Goal: Information Seeking & Learning: Learn about a topic

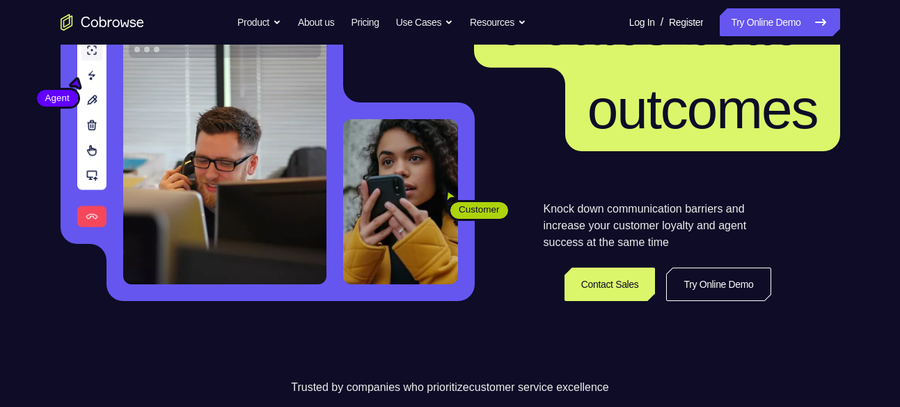
scroll to position [172, 0]
click at [721, 301] on header "Better communication creates better outcomes Customer Agent Agent Knock down co…" at bounding box center [450, 106] width 891 height 467
click at [719, 291] on link "Try Online Demo" at bounding box center [718, 283] width 104 height 33
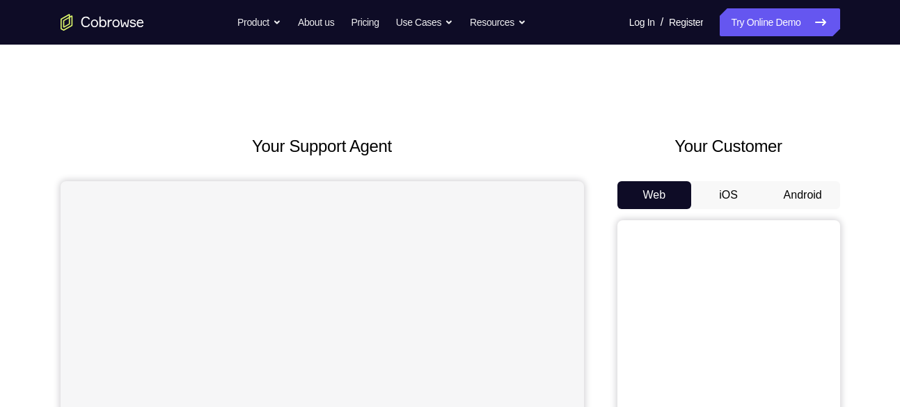
click at [792, 194] on button "Android" at bounding box center [803, 195] width 75 height 28
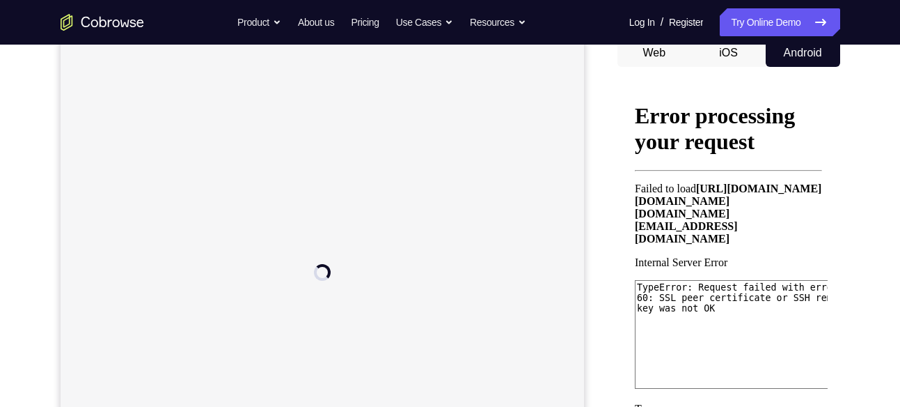
scroll to position [143, 0]
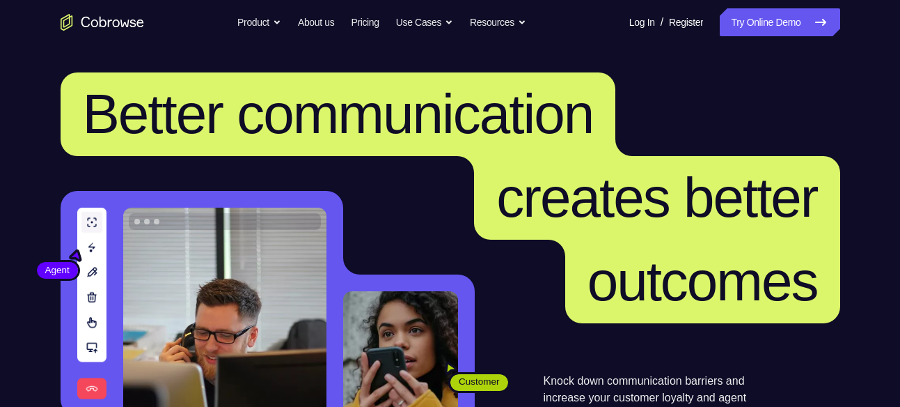
scroll to position [228, 0]
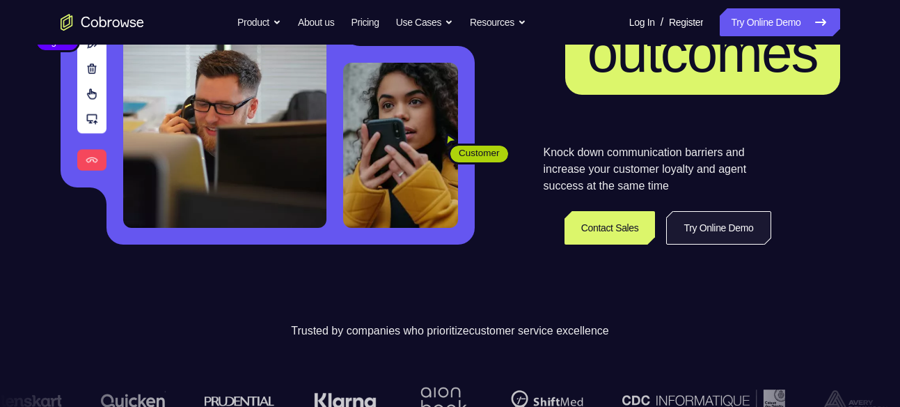
click at [705, 229] on link "Try Online Demo" at bounding box center [718, 227] width 104 height 33
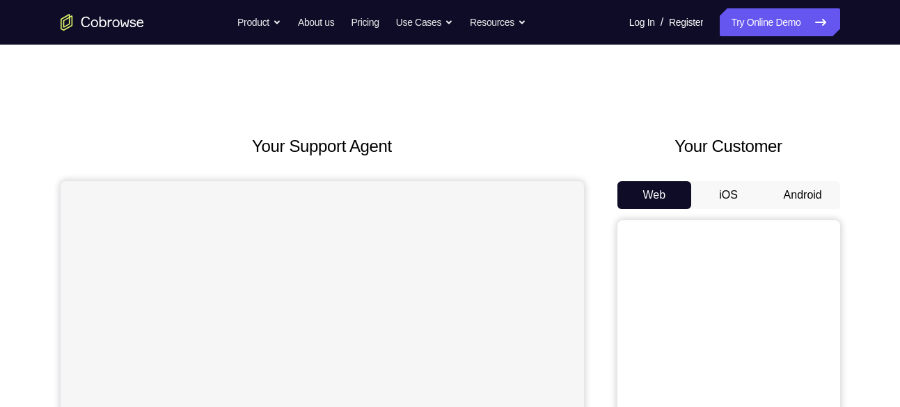
click at [798, 196] on button "Android" at bounding box center [803, 195] width 75 height 28
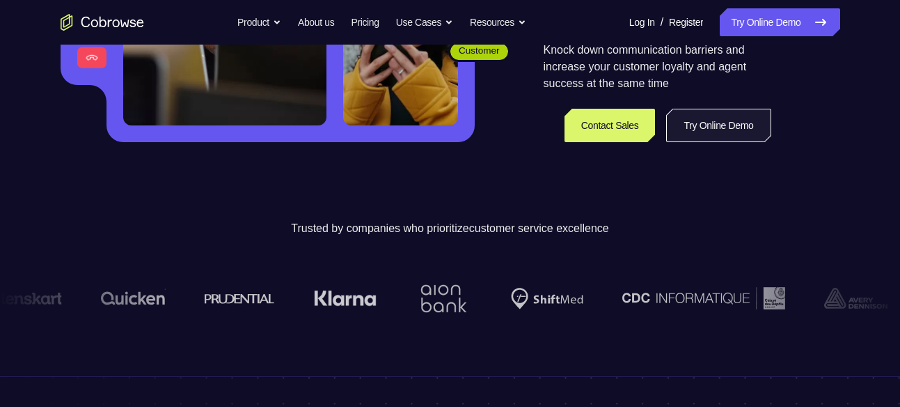
scroll to position [331, 0]
click at [723, 129] on link "Try Online Demo" at bounding box center [718, 125] width 104 height 33
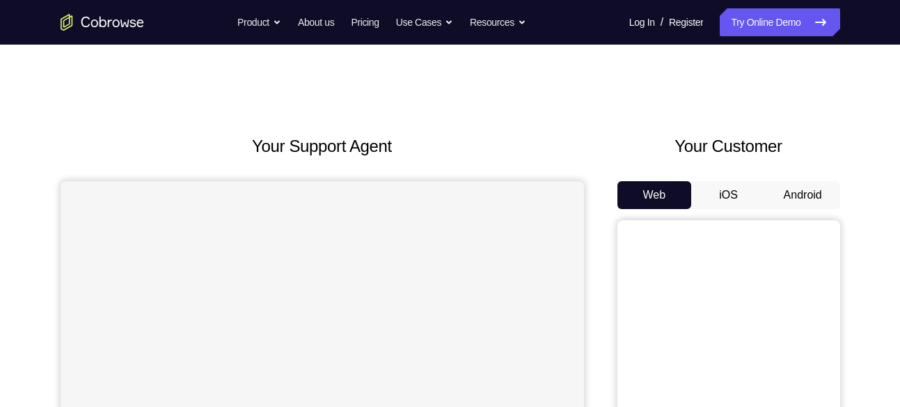
click at [794, 205] on button "Android" at bounding box center [803, 195] width 75 height 28
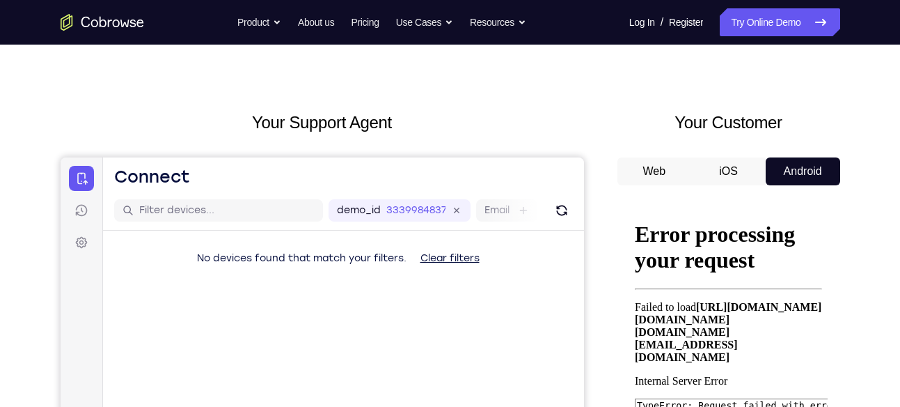
scroll to position [24, 0]
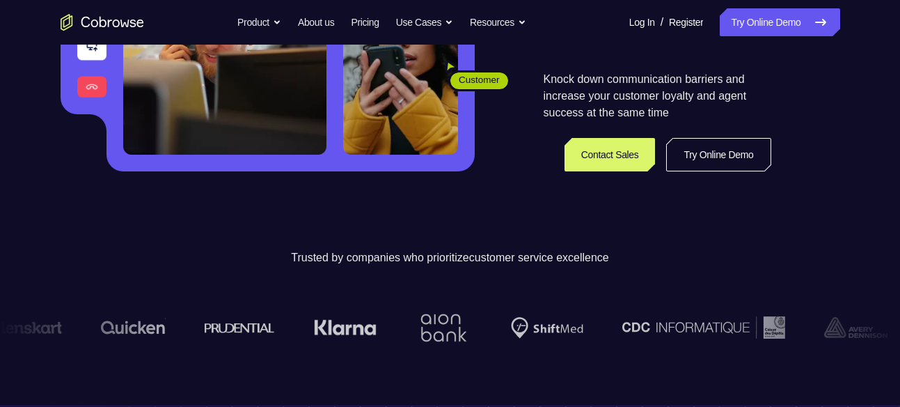
scroll to position [323, 0]
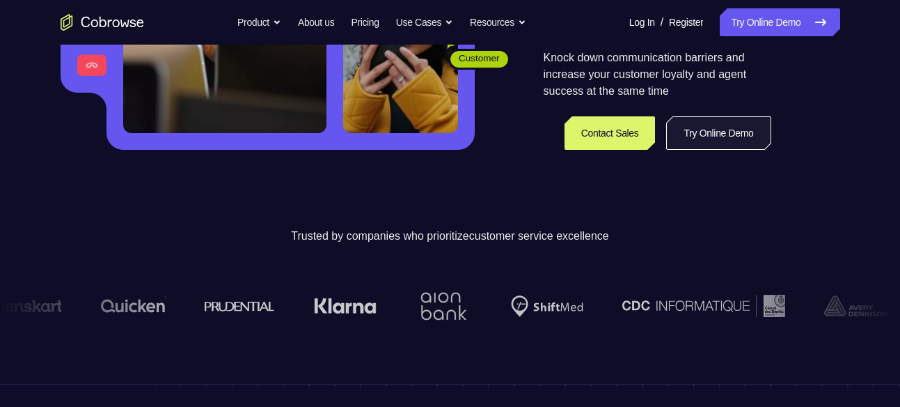
click at [712, 141] on link "Try Online Demo" at bounding box center [718, 132] width 104 height 33
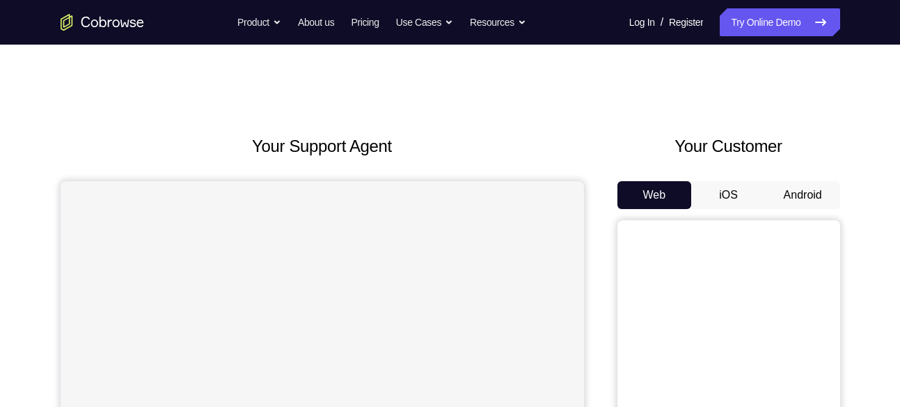
click at [790, 191] on button "Android" at bounding box center [803, 195] width 75 height 28
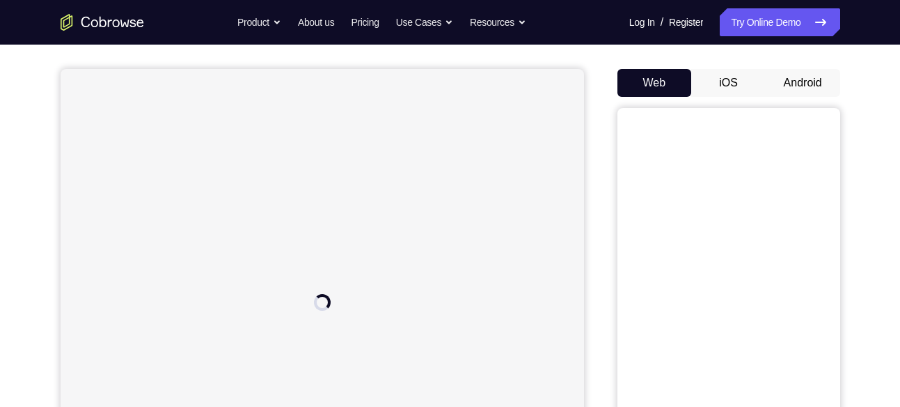
click at [796, 75] on button "Android" at bounding box center [803, 83] width 75 height 28
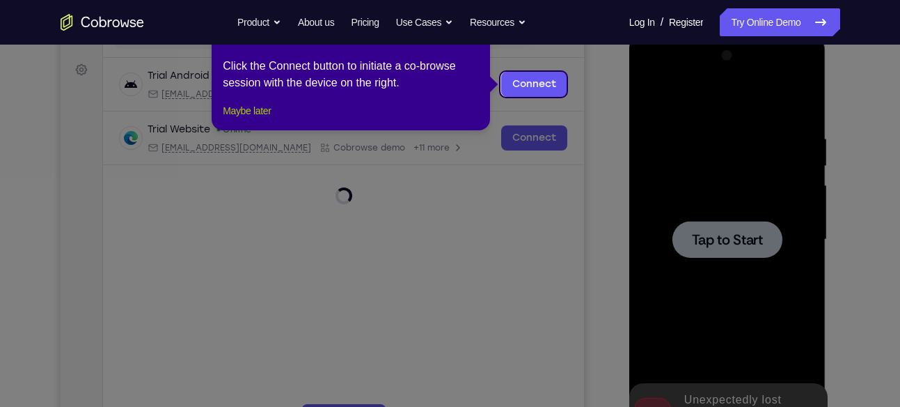
click at [256, 119] on button "Maybe later" at bounding box center [247, 110] width 48 height 17
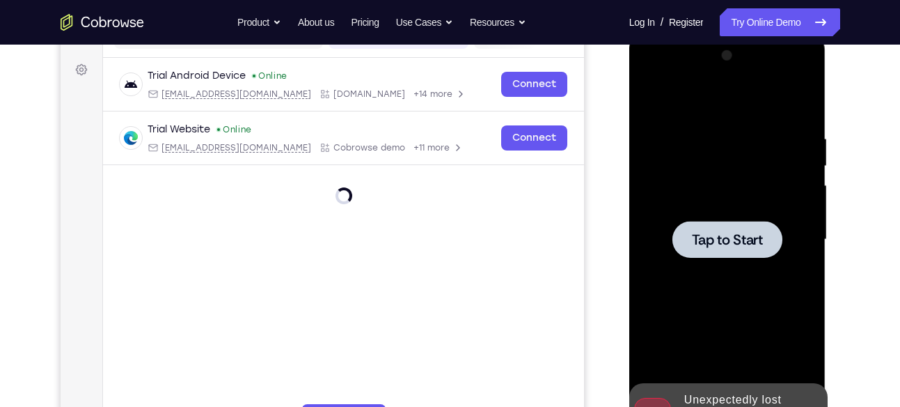
click at [775, 226] on div at bounding box center [728, 239] width 110 height 37
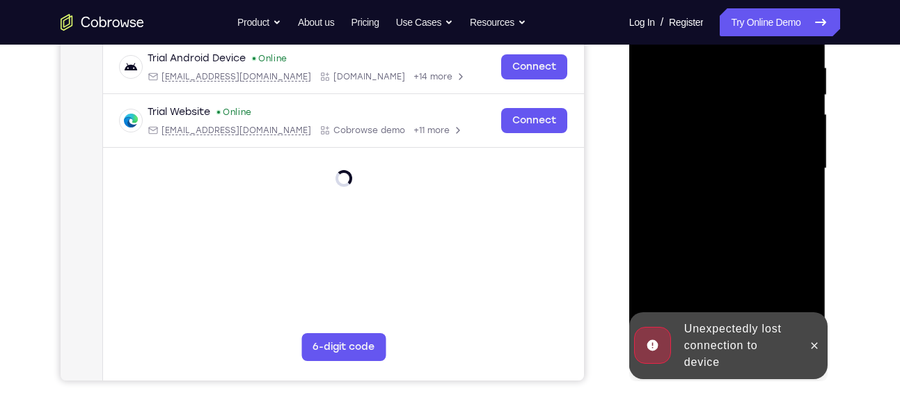
scroll to position [268, 0]
click at [859, 273] on div "Your Support Agent Your Customer Web iOS Android Next Steps We’d be happy to gi…" at bounding box center [450, 235] width 891 height 918
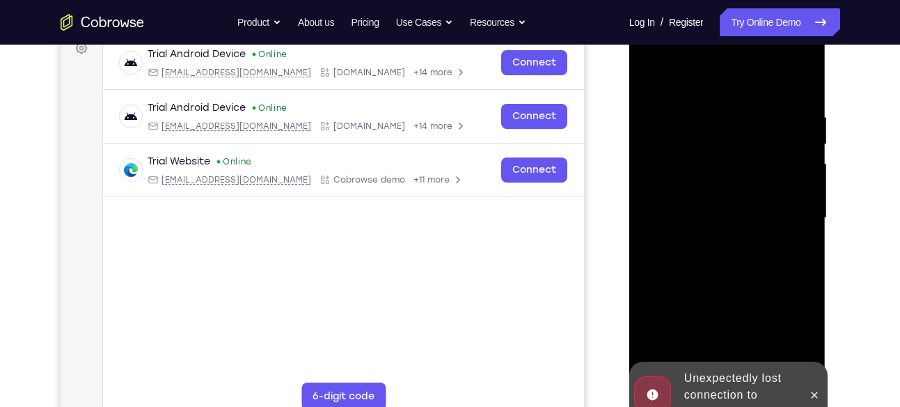
scroll to position [228, 0]
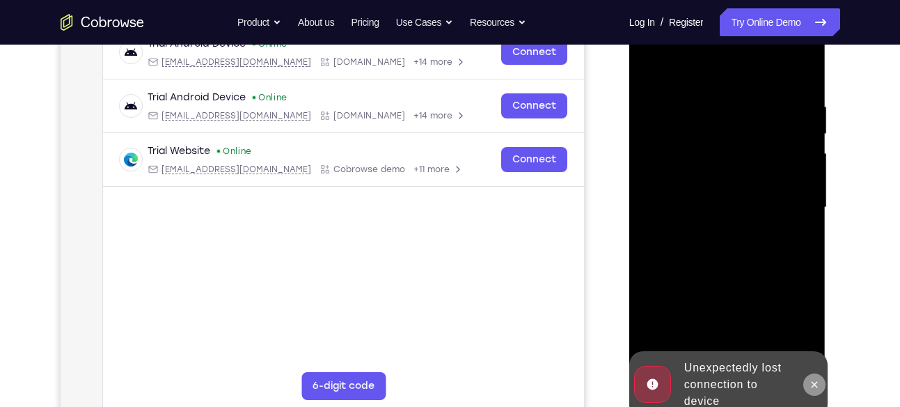
click at [822, 386] on button at bounding box center [815, 384] width 22 height 22
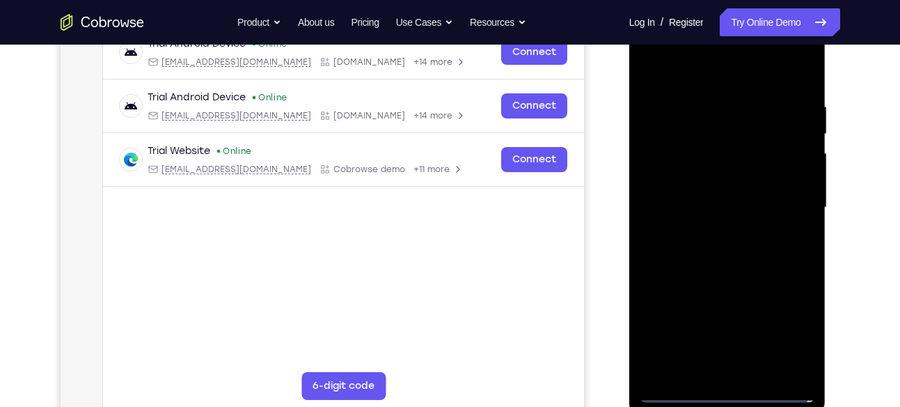
scroll to position [237, 0]
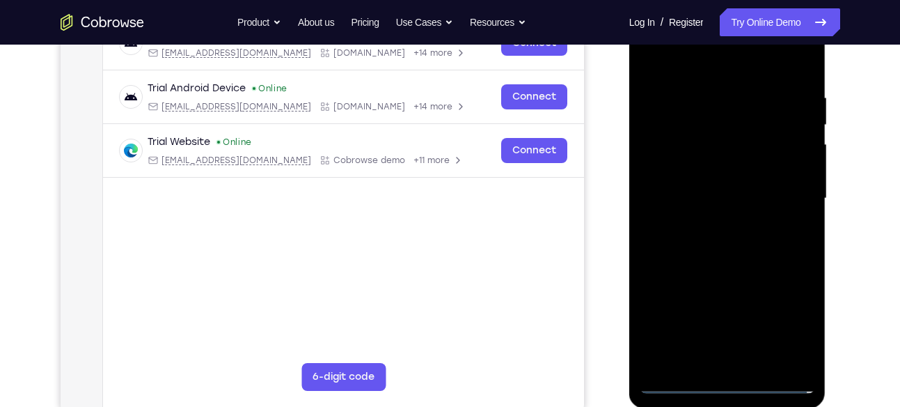
click at [723, 383] on div at bounding box center [727, 198] width 175 height 390
click at [792, 328] on div at bounding box center [727, 198] width 175 height 390
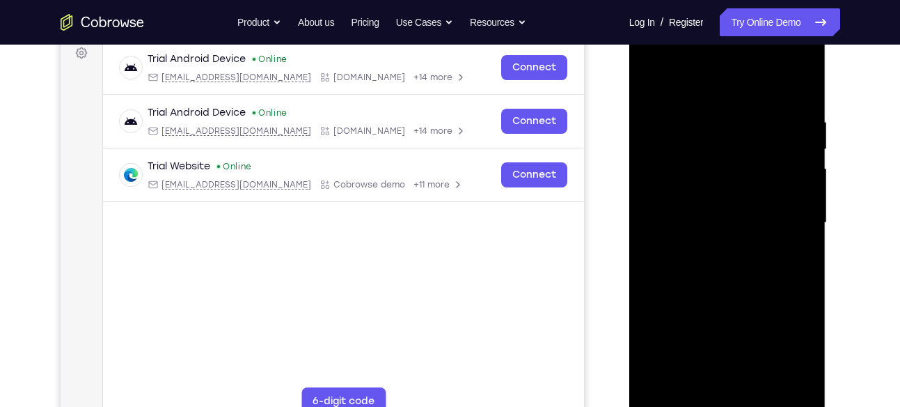
scroll to position [212, 0]
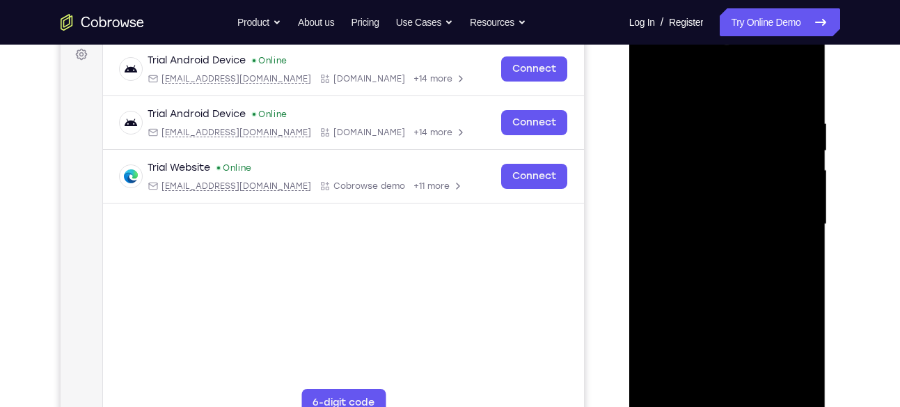
click at [693, 82] on div at bounding box center [727, 224] width 175 height 390
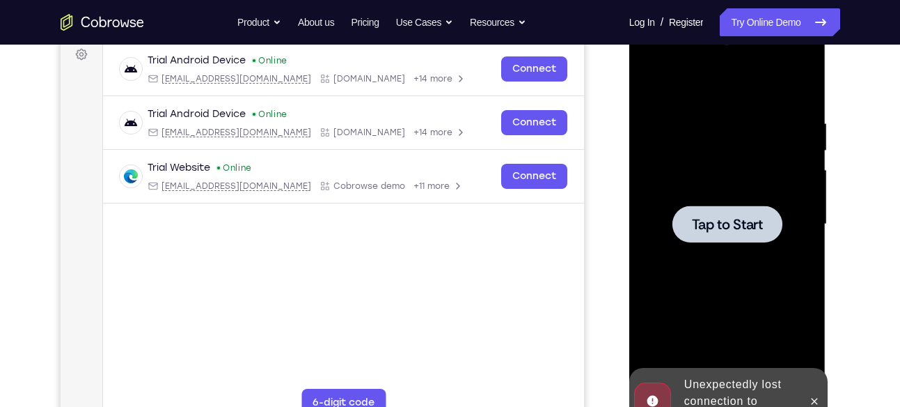
click at [692, 233] on div at bounding box center [728, 223] width 110 height 37
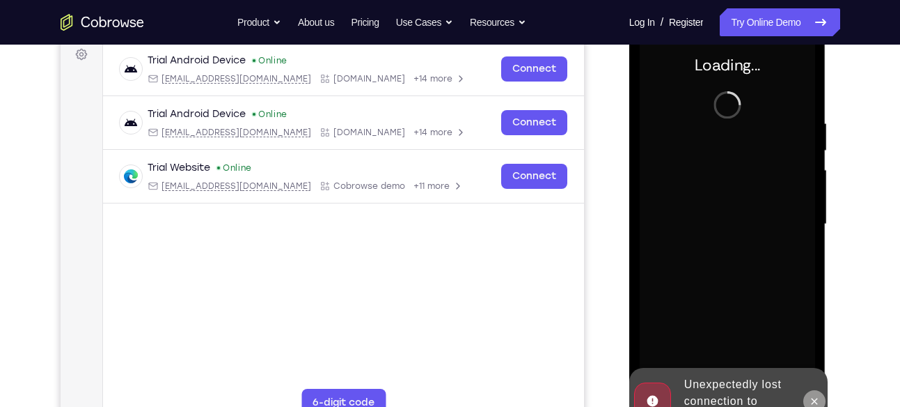
click at [809, 402] on icon at bounding box center [814, 400] width 11 height 11
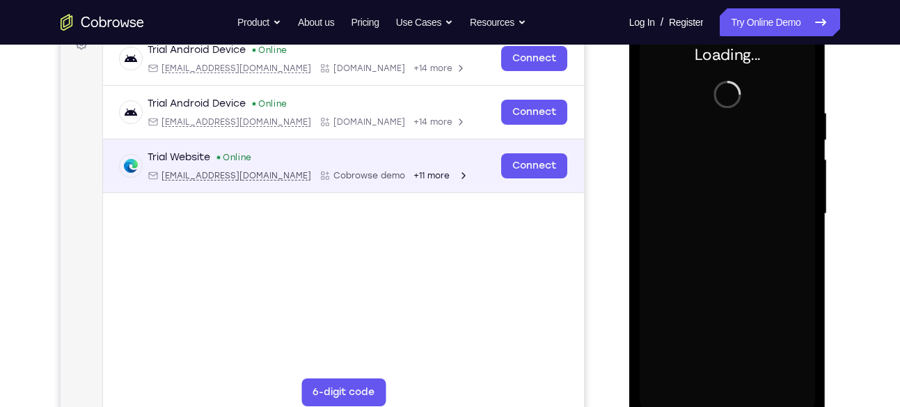
scroll to position [224, 0]
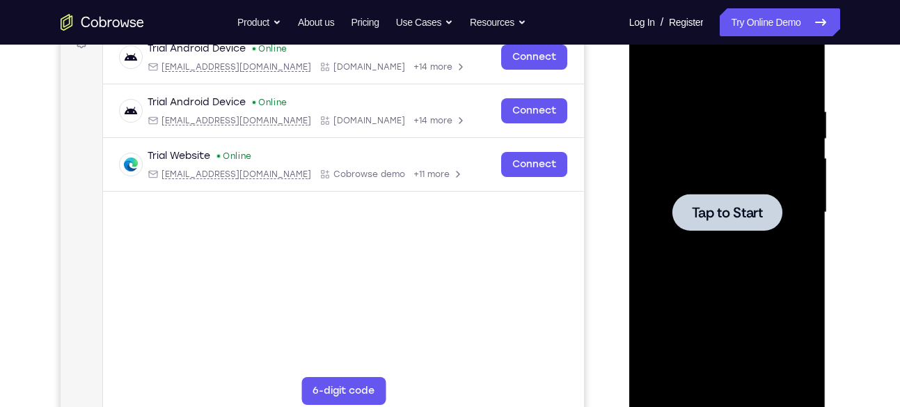
click at [698, 217] on span "Tap to Start" at bounding box center [727, 212] width 71 height 14
click at [706, 164] on div at bounding box center [727, 212] width 175 height 390
click at [705, 219] on span "Tap to Start" at bounding box center [727, 212] width 71 height 14
click at [718, 209] on span "Tap to Start" at bounding box center [727, 212] width 71 height 14
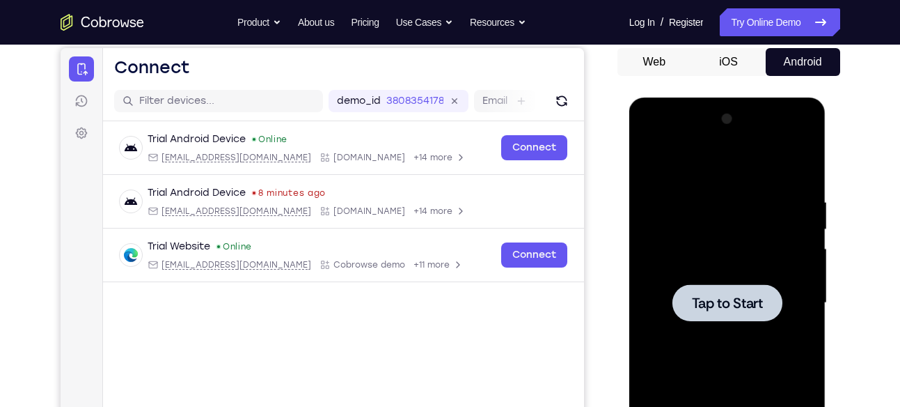
scroll to position [132, 0]
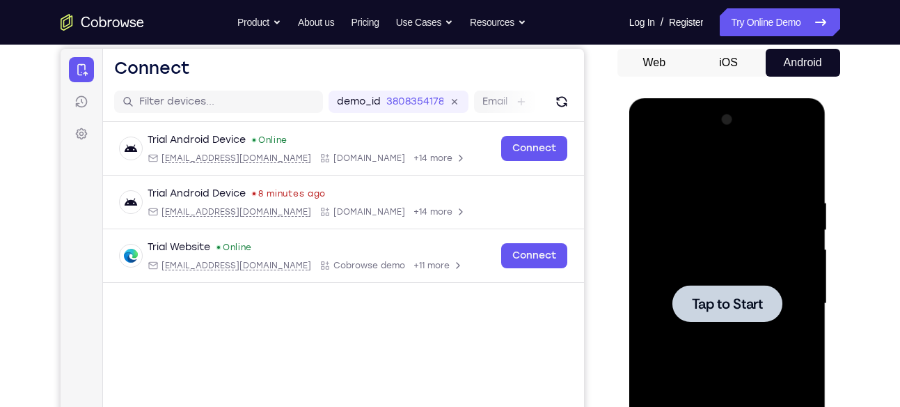
click at [730, 67] on button "iOS" at bounding box center [728, 63] width 75 height 28
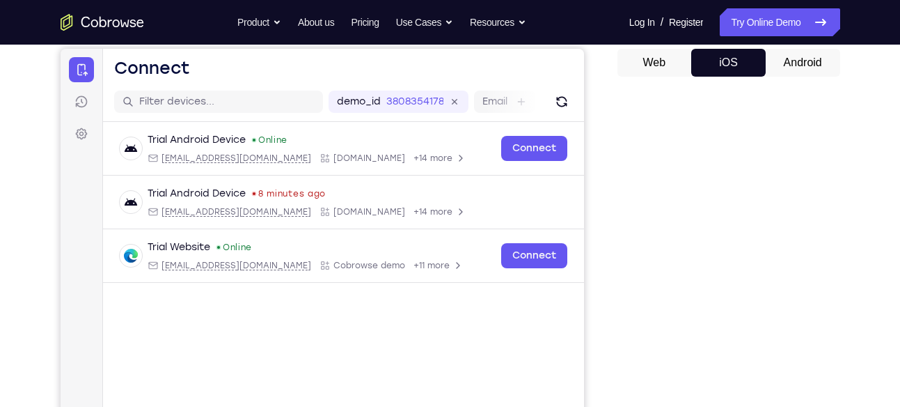
click at [801, 59] on button "Android" at bounding box center [803, 63] width 75 height 28
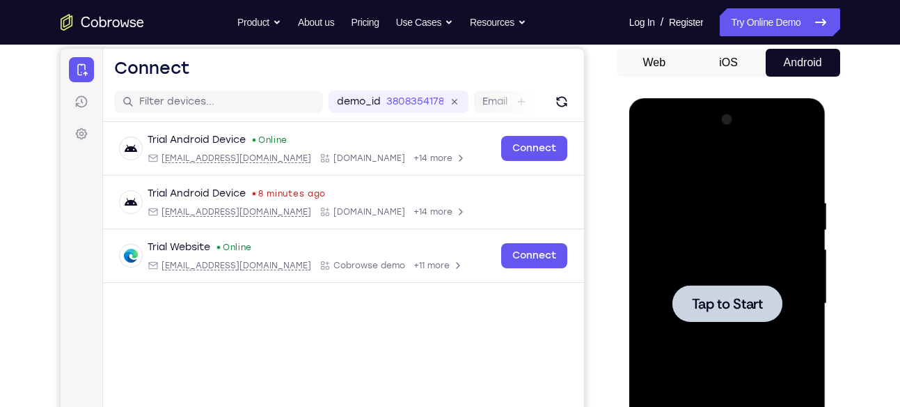
click at [742, 244] on div at bounding box center [727, 304] width 175 height 390
drag, startPoint x: 742, startPoint y: 244, endPoint x: 732, endPoint y: 277, distance: 34.1
click at [732, 277] on div at bounding box center [727, 304] width 175 height 390
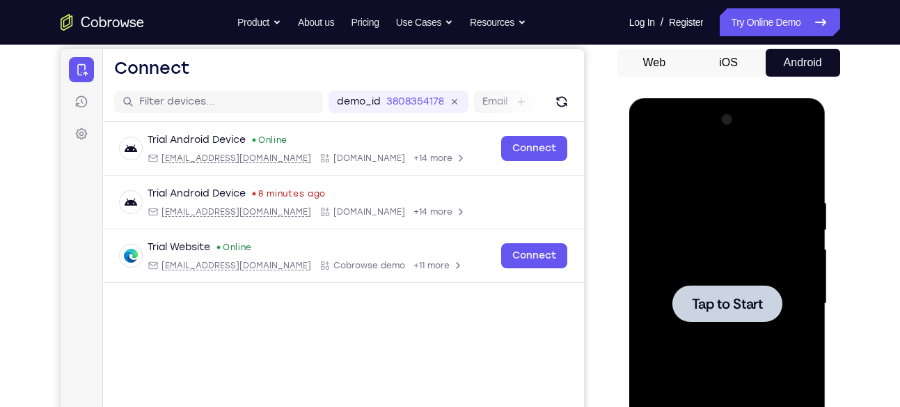
click at [732, 277] on div at bounding box center [727, 304] width 175 height 390
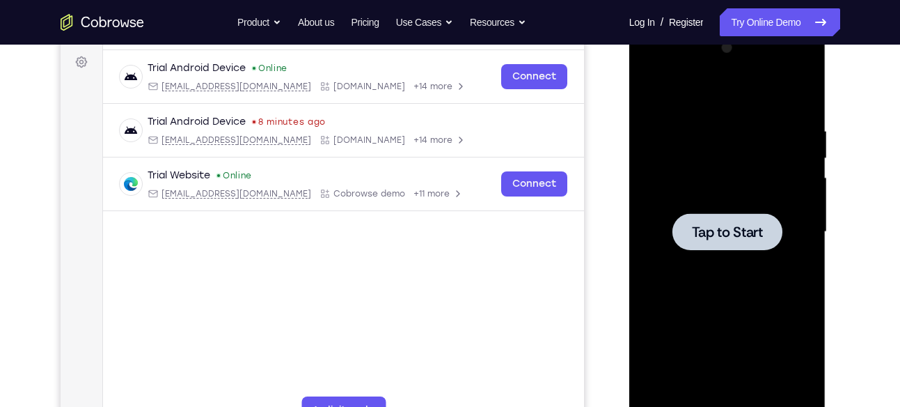
click at [732, 277] on div at bounding box center [727, 232] width 175 height 390
drag, startPoint x: 732, startPoint y: 206, endPoint x: 732, endPoint y: 277, distance: 71.0
click at [732, 277] on div at bounding box center [727, 232] width 175 height 390
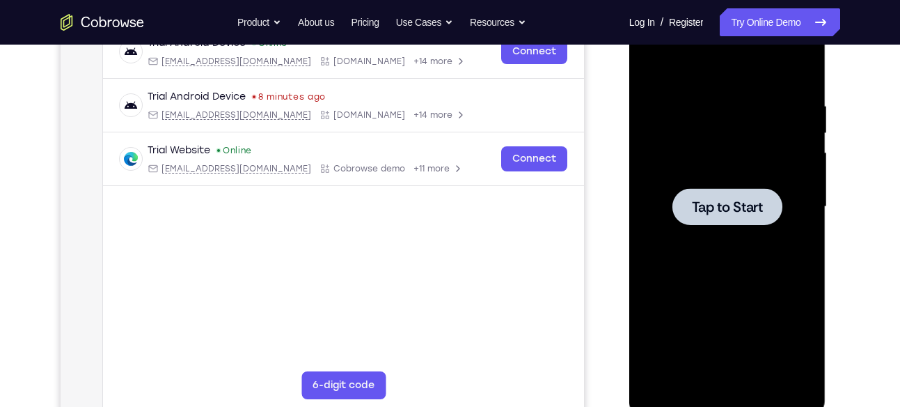
click at [686, 217] on div at bounding box center [728, 206] width 110 height 37
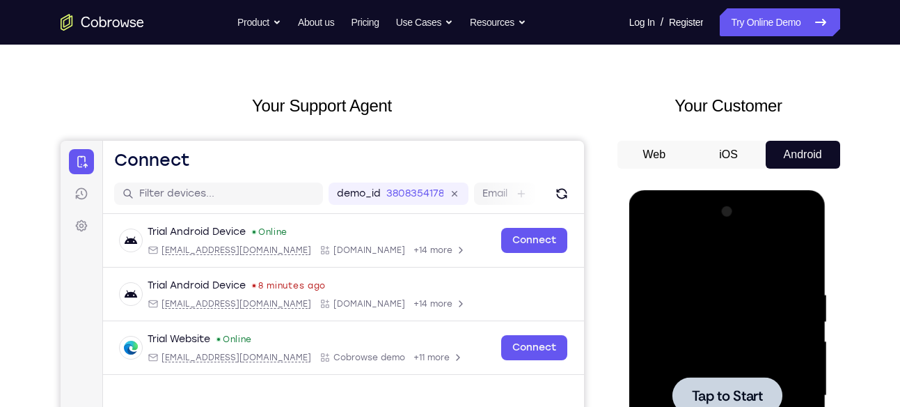
click at [733, 148] on button "iOS" at bounding box center [728, 155] width 75 height 28
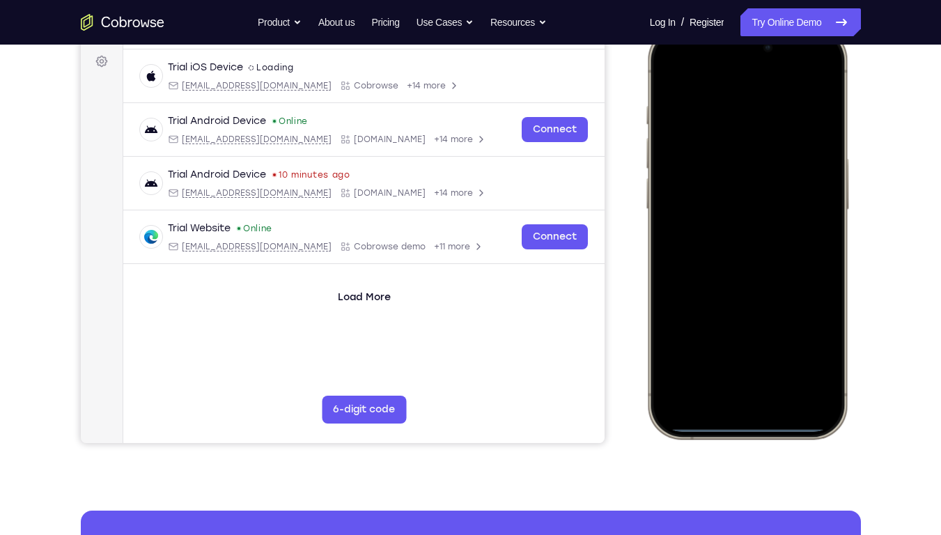
scroll to position [166, 0]
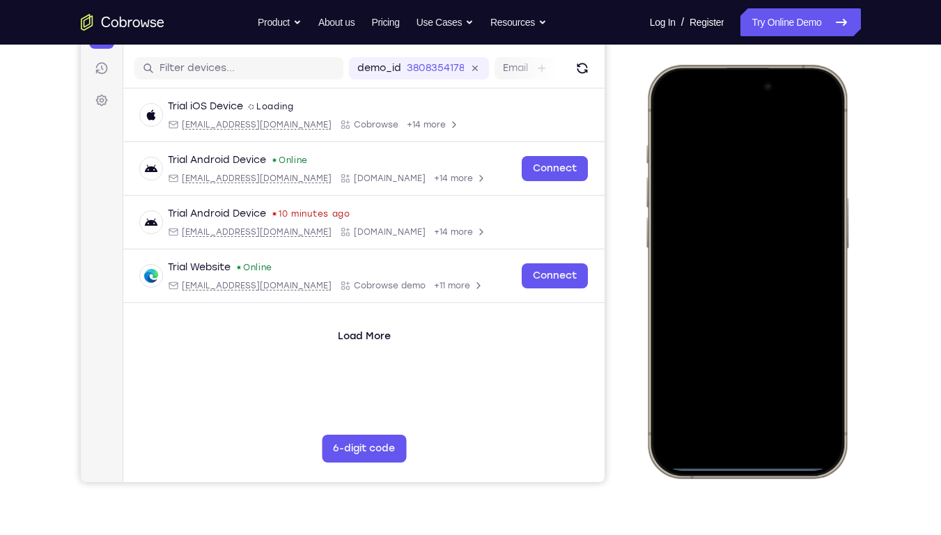
drag, startPoint x: 743, startPoint y: 465, endPoint x: 733, endPoint y: 327, distance: 138.3
click at [733, 327] on div at bounding box center [746, 271] width 183 height 398
drag, startPoint x: 741, startPoint y: 469, endPoint x: 748, endPoint y: 169, distance: 300.2
click at [748, 169] on div at bounding box center [746, 271] width 183 height 398
drag, startPoint x: 742, startPoint y: 467, endPoint x: 739, endPoint y: 162, distance: 304.3
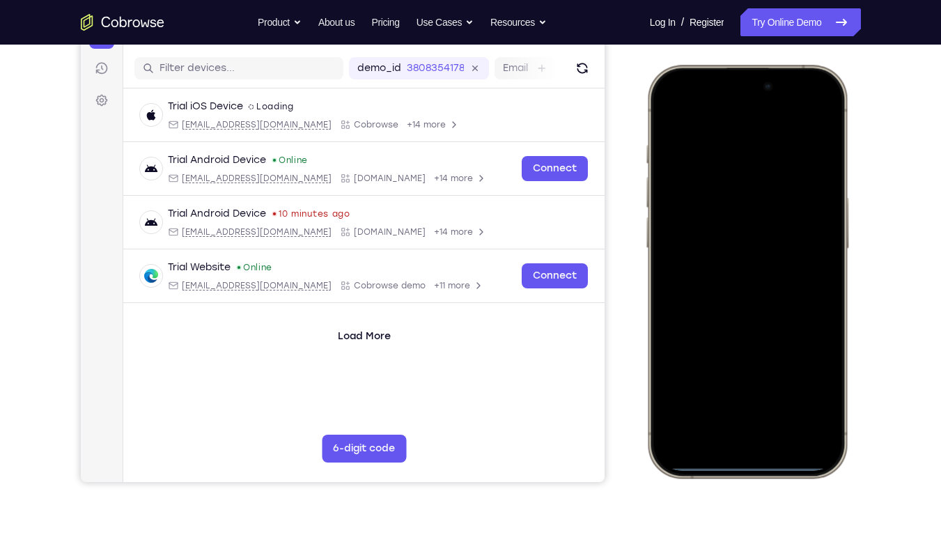
click at [739, 162] on div at bounding box center [746, 271] width 183 height 398
drag, startPoint x: 691, startPoint y: 73, endPoint x: 690, endPoint y: 313, distance: 239.5
click at [690, 313] on div at bounding box center [746, 271] width 183 height 398
drag, startPoint x: 813, startPoint y: 73, endPoint x: 783, endPoint y: 362, distance: 290.5
click at [783, 362] on div at bounding box center [746, 271] width 183 height 398
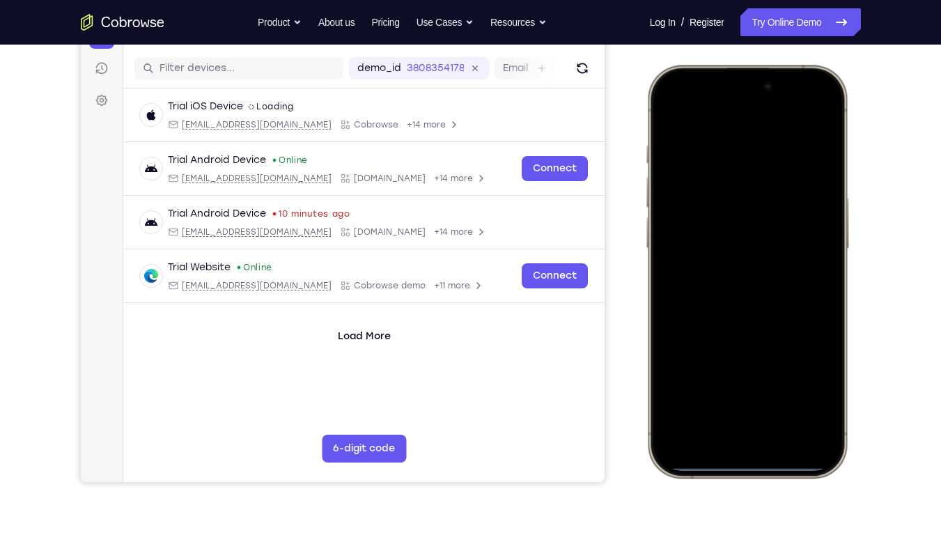
click at [732, 406] on div at bounding box center [746, 272] width 205 height 414
click at [747, 331] on div at bounding box center [746, 271] width 183 height 398
drag, startPoint x: 747, startPoint y: 331, endPoint x: 742, endPoint y: 148, distance: 183.2
click at [742, 148] on div at bounding box center [746, 271] width 183 height 398
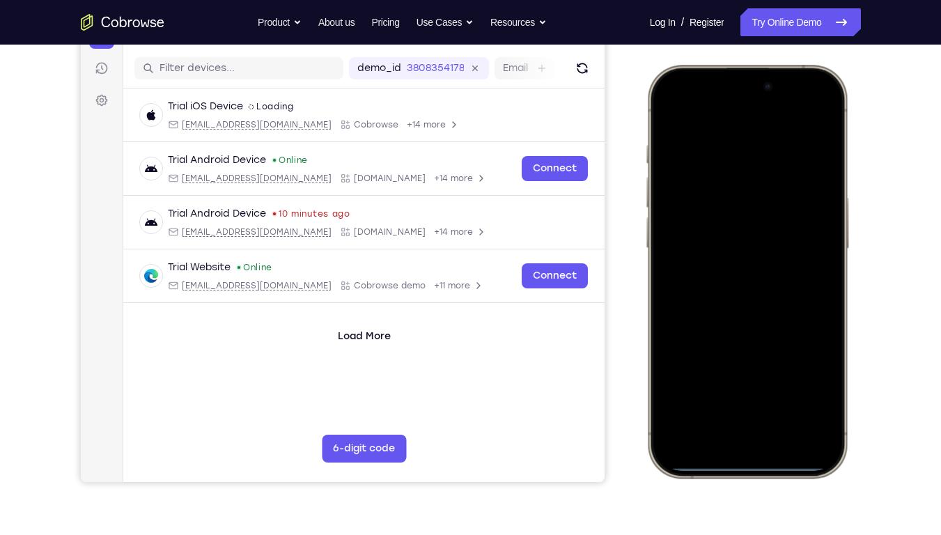
drag, startPoint x: 745, startPoint y: 412, endPoint x: 756, endPoint y: 139, distance: 273.9
click at [756, 139] on div at bounding box center [746, 271] width 183 height 398
drag, startPoint x: 735, startPoint y: 467, endPoint x: 760, endPoint y: 82, distance: 385.9
click at [760, 82] on div at bounding box center [746, 271] width 183 height 398
drag, startPoint x: 710, startPoint y: 402, endPoint x: 789, endPoint y: 125, distance: 288.7
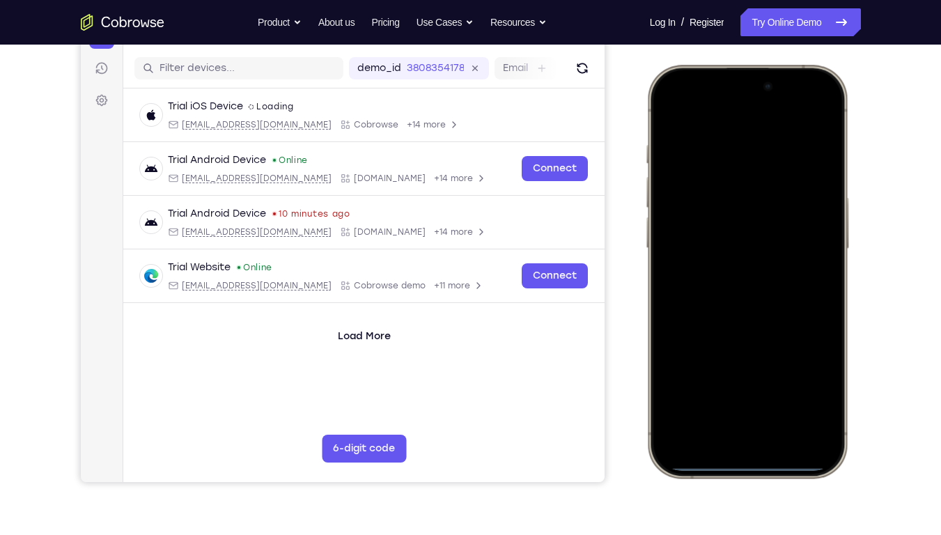
click at [789, 125] on div at bounding box center [746, 271] width 183 height 398
click at [735, 406] on div at bounding box center [746, 271] width 183 height 398
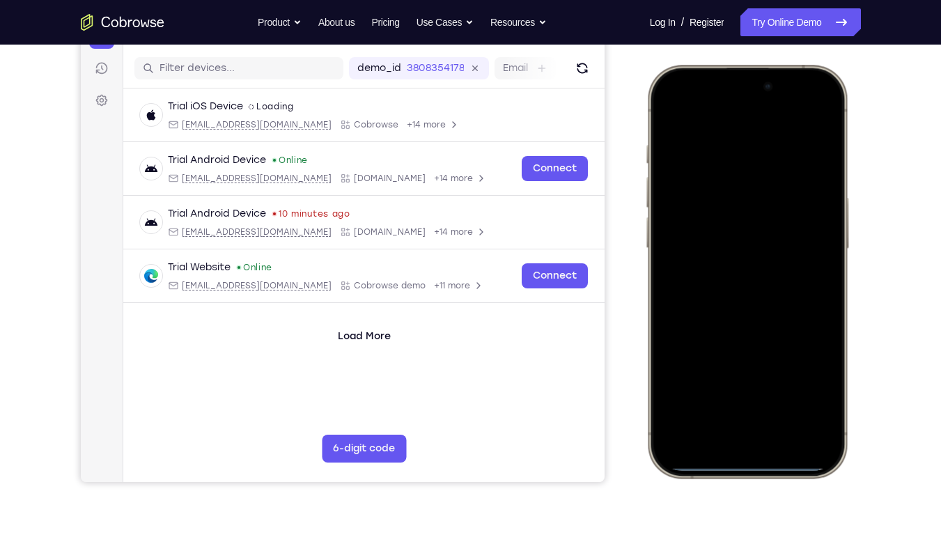
click at [735, 406] on div at bounding box center [746, 271] width 183 height 398
click at [747, 406] on div at bounding box center [746, 271] width 183 height 398
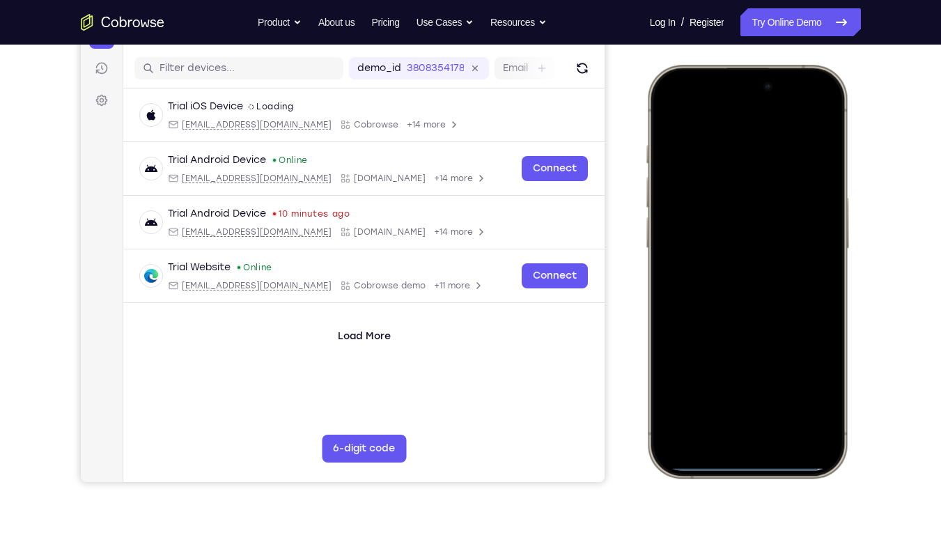
drag, startPoint x: 747, startPoint y: 466, endPoint x: 749, endPoint y: 197, distance: 268.8
click at [749, 197] on div at bounding box center [746, 271] width 183 height 398
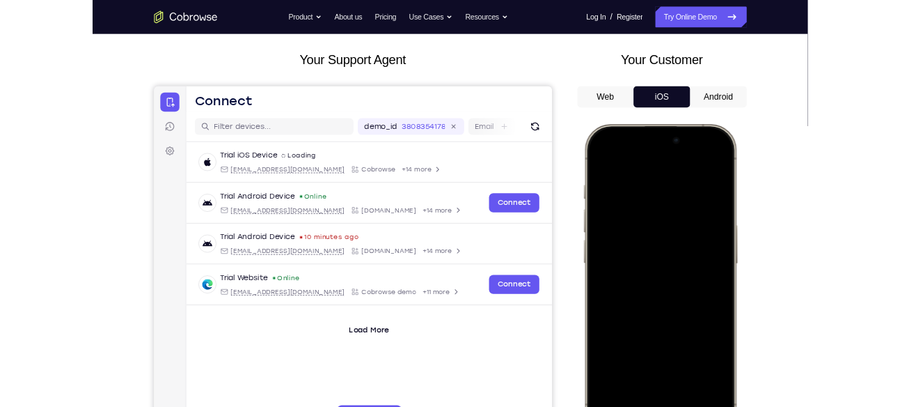
scroll to position [67, 0]
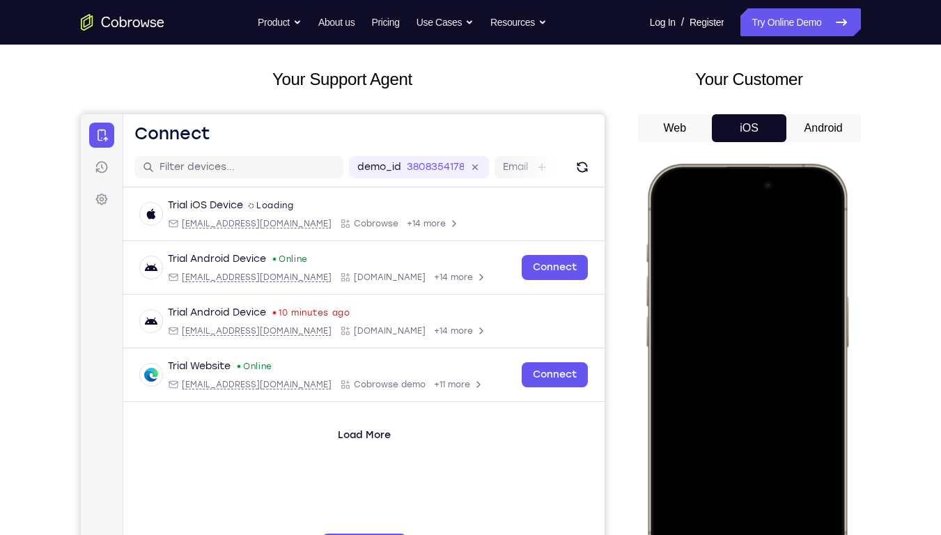
click at [81, 142] on button "Android" at bounding box center [70, 153] width 22 height 22
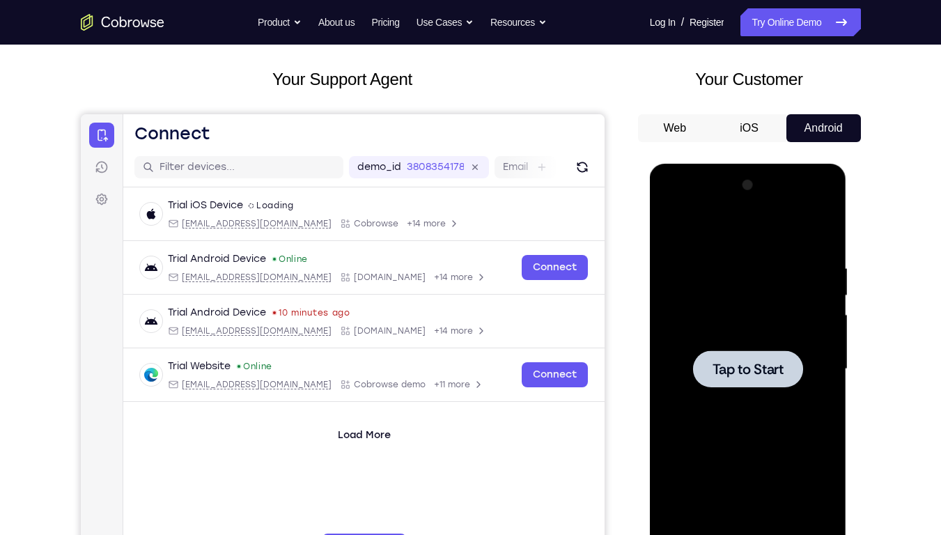
click at [760, 317] on div at bounding box center [747, 369] width 175 height 390
click at [759, 318] on div at bounding box center [747, 369] width 175 height 390
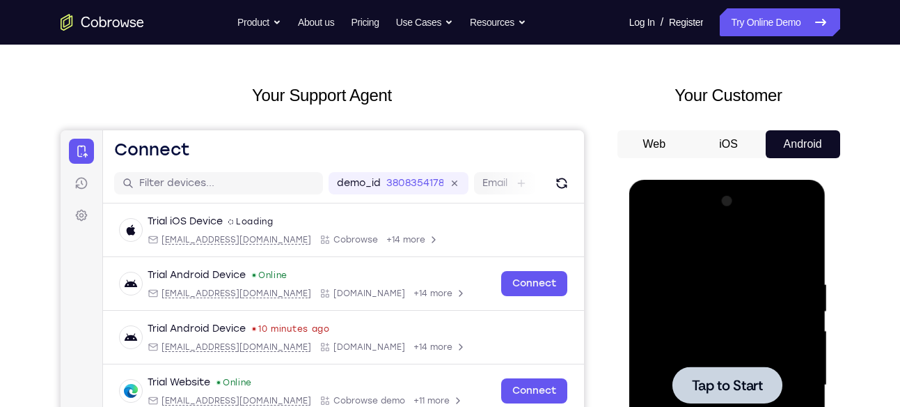
scroll to position [0, 0]
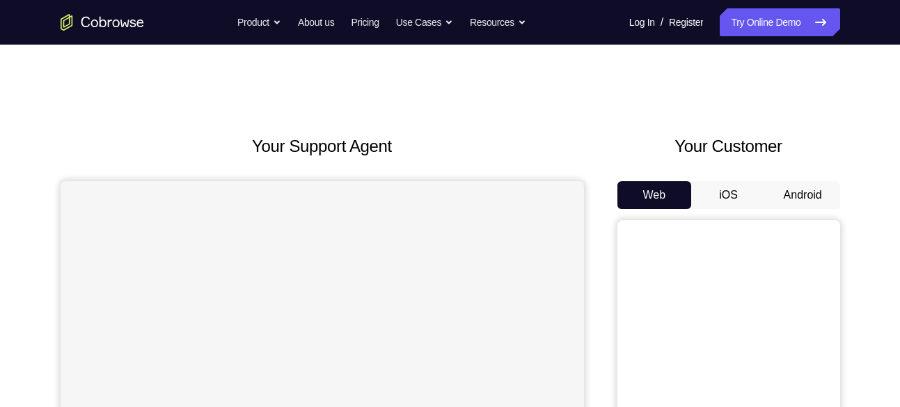
click at [807, 204] on button "Android" at bounding box center [803, 195] width 75 height 28
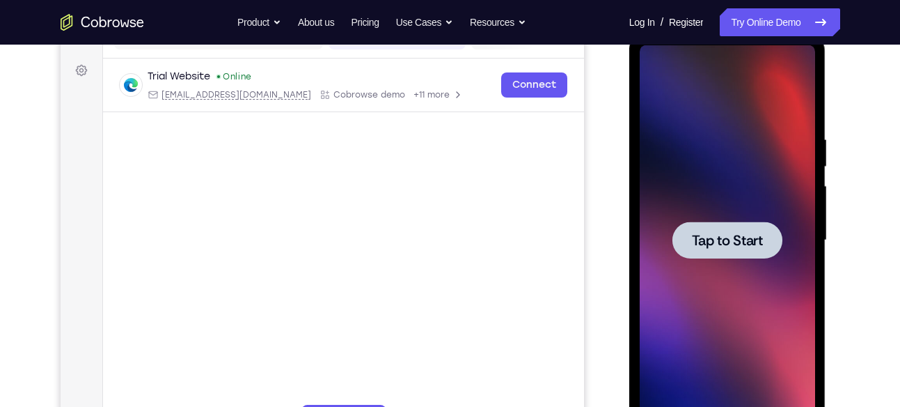
click at [716, 228] on div at bounding box center [728, 239] width 110 height 37
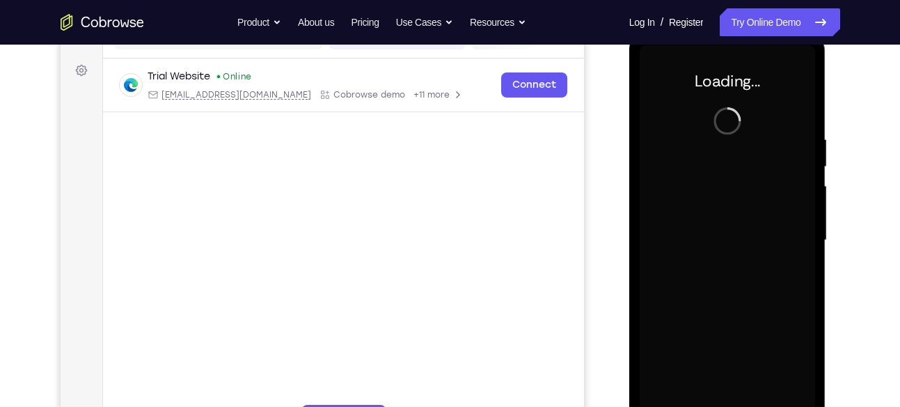
click at [716, 228] on div at bounding box center [727, 240] width 175 height 390
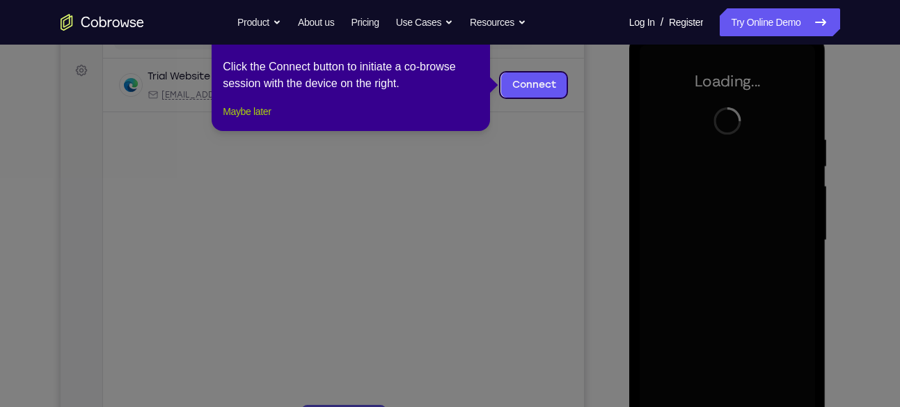
click at [224, 120] on button "Maybe later" at bounding box center [247, 111] width 48 height 17
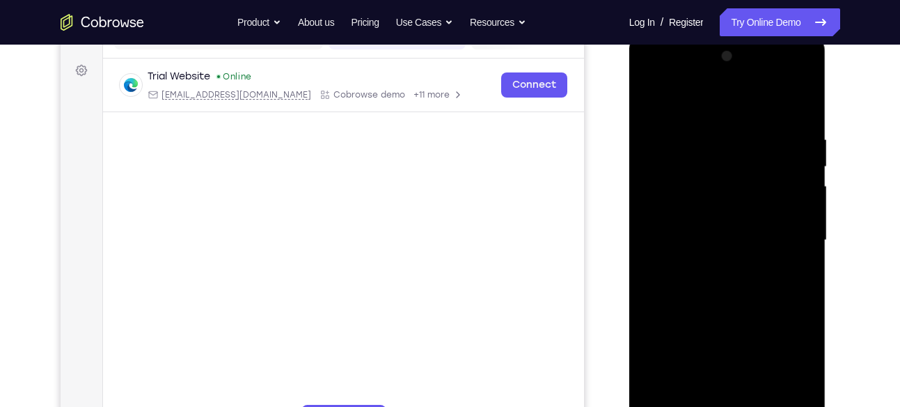
click at [622, 144] on div at bounding box center [729, 238] width 223 height 428
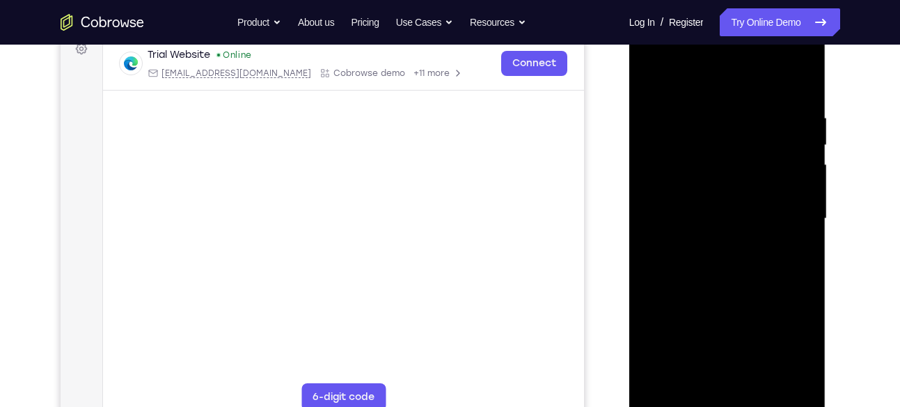
scroll to position [221, 0]
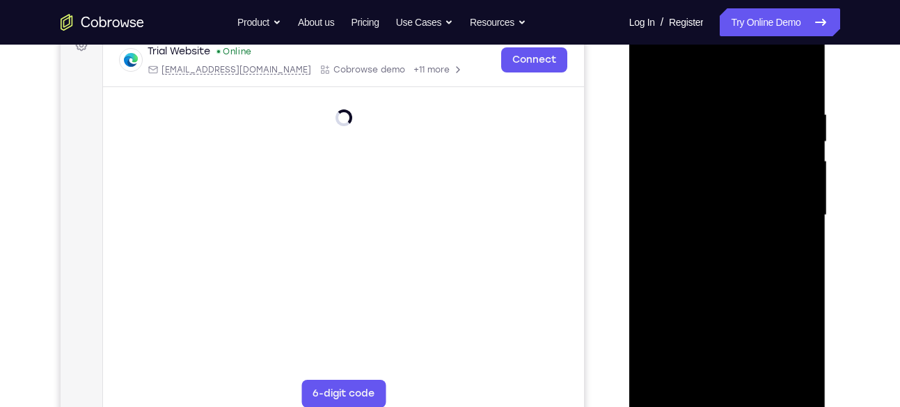
click at [725, 402] on div at bounding box center [727, 215] width 175 height 390
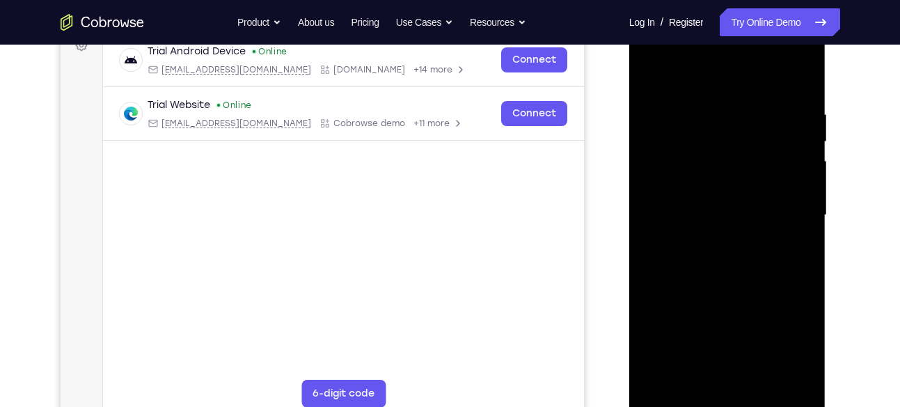
click at [787, 338] on div at bounding box center [727, 215] width 175 height 390
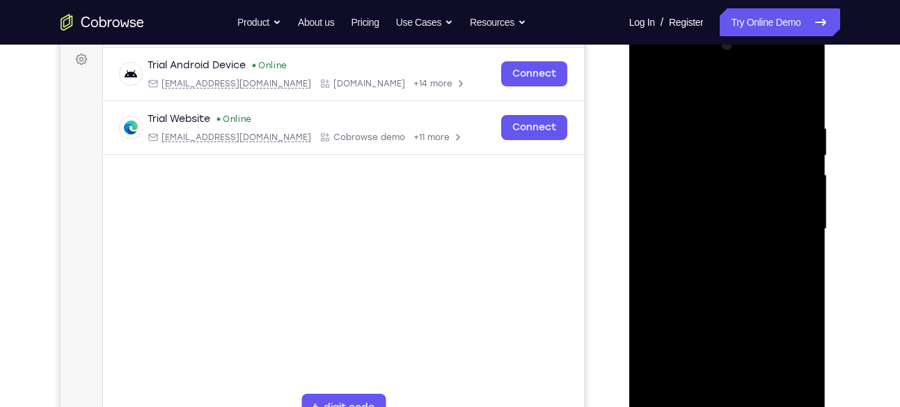
click at [714, 88] on div at bounding box center [727, 229] width 175 height 390
click at [785, 219] on div at bounding box center [727, 229] width 175 height 390
click at [710, 254] on div at bounding box center [727, 229] width 175 height 390
click at [729, 213] on div at bounding box center [727, 229] width 175 height 390
click at [732, 199] on div at bounding box center [727, 229] width 175 height 390
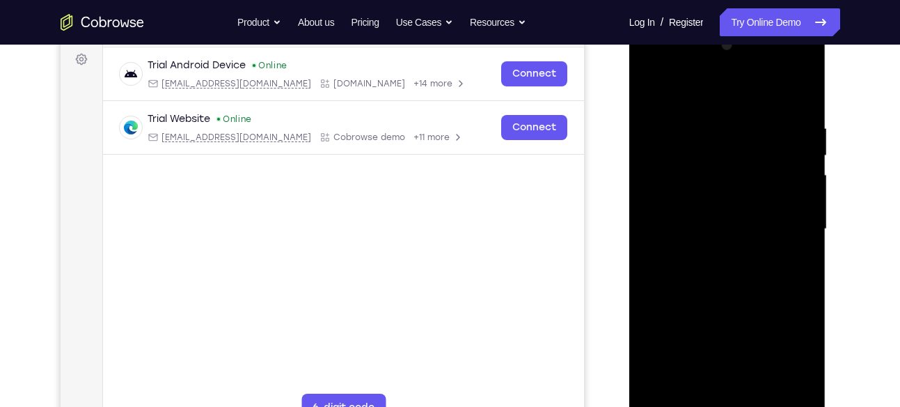
click at [727, 229] on div at bounding box center [727, 229] width 175 height 390
click at [723, 269] on div at bounding box center [727, 229] width 175 height 390
drag, startPoint x: 677, startPoint y: 94, endPoint x: 822, endPoint y: 100, distance: 145.0
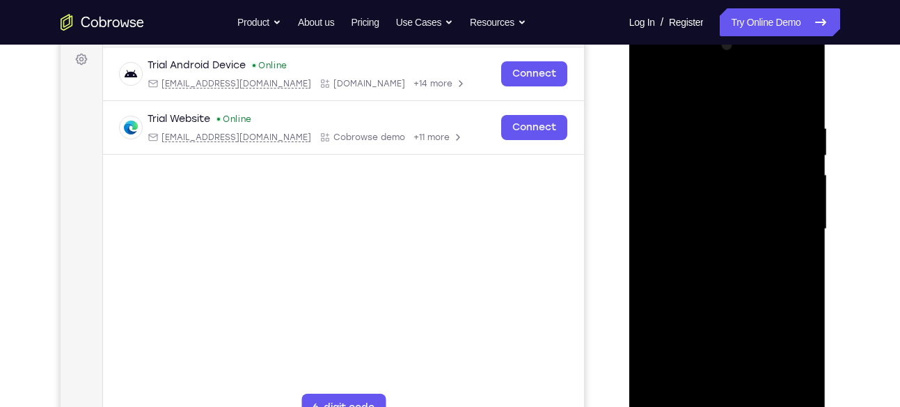
click at [822, 100] on div at bounding box center [727, 231] width 197 height 415
click at [725, 274] on div at bounding box center [727, 229] width 175 height 390
click at [735, 269] on div at bounding box center [727, 229] width 175 height 390
click at [725, 267] on div at bounding box center [727, 229] width 175 height 390
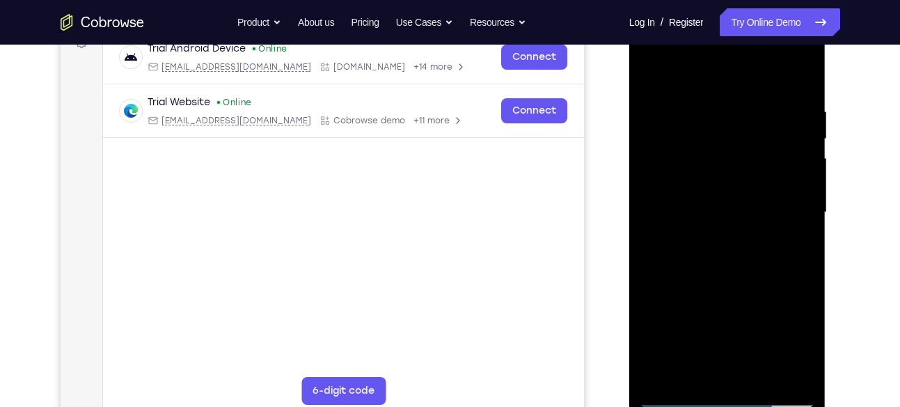
scroll to position [224, 0]
click at [730, 253] on div at bounding box center [727, 212] width 175 height 390
click at [735, 235] on div at bounding box center [727, 212] width 175 height 390
click at [797, 182] on div at bounding box center [727, 212] width 175 height 390
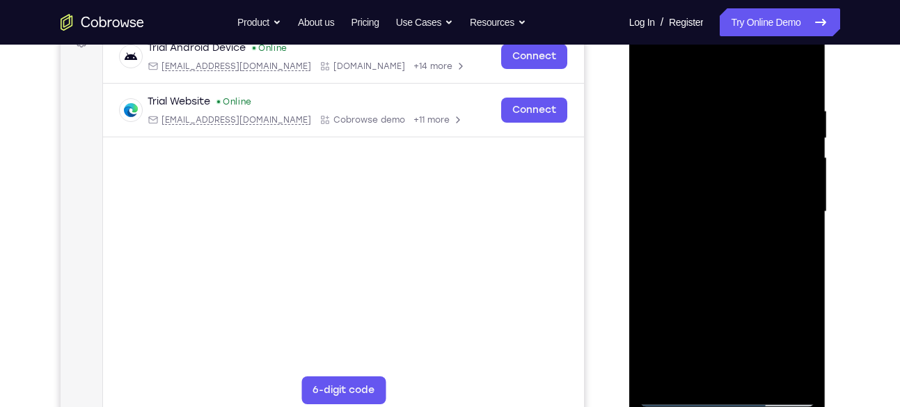
click at [716, 249] on div at bounding box center [727, 212] width 175 height 390
click at [646, 70] on div at bounding box center [727, 212] width 175 height 390
click at [723, 233] on div at bounding box center [727, 212] width 175 height 390
click at [795, 182] on div at bounding box center [727, 212] width 175 height 390
click at [725, 191] on div at bounding box center [727, 212] width 175 height 390
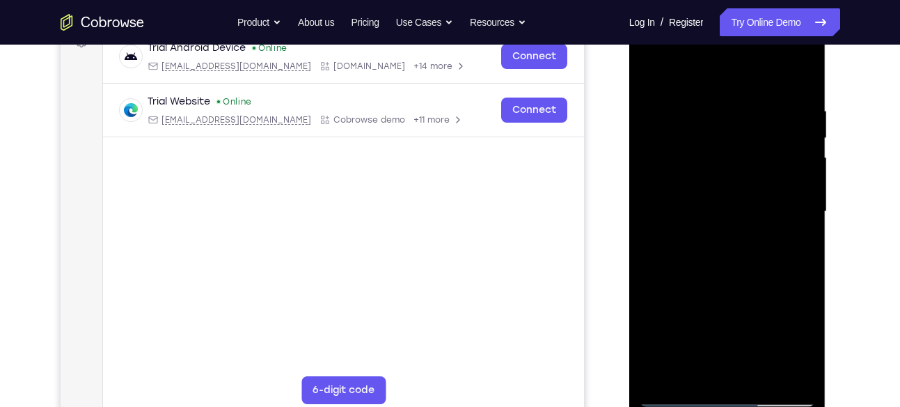
click at [725, 191] on div at bounding box center [727, 212] width 175 height 390
click at [726, 193] on div at bounding box center [727, 212] width 175 height 390
click at [723, 207] on div at bounding box center [727, 212] width 175 height 390
click at [723, 256] on div at bounding box center [727, 212] width 175 height 390
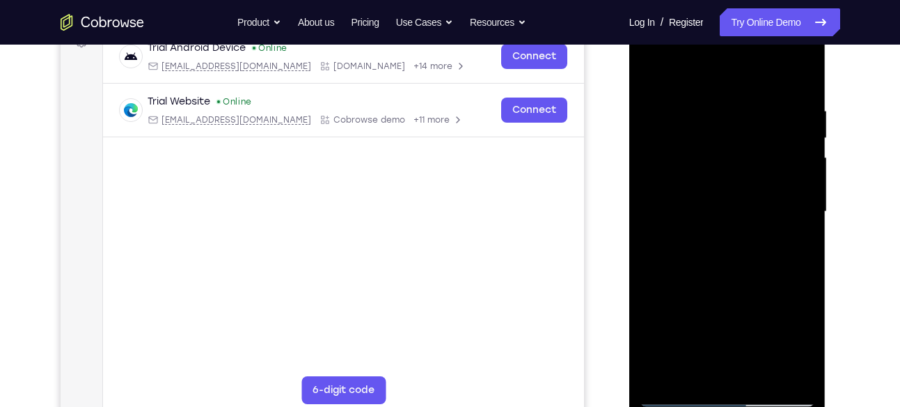
click at [723, 256] on div at bounding box center [727, 212] width 175 height 390
drag, startPoint x: 664, startPoint y: 77, endPoint x: 815, endPoint y: 79, distance: 151.8
click at [815, 79] on div at bounding box center [727, 213] width 197 height 415
click at [726, 256] on div at bounding box center [727, 212] width 175 height 390
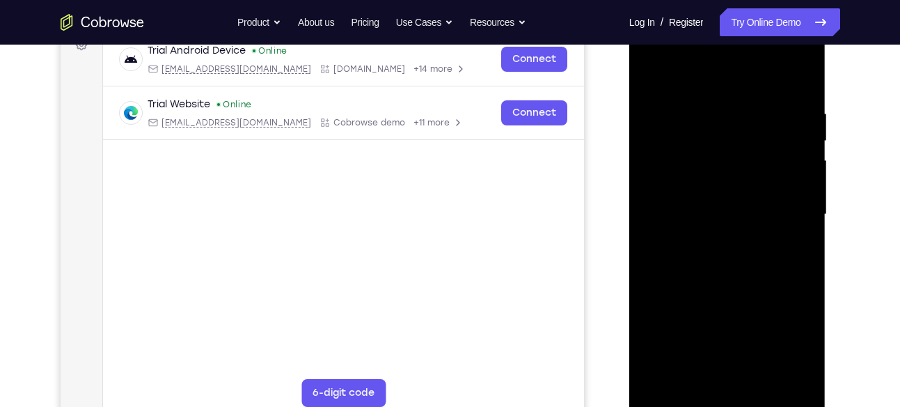
scroll to position [221, 0]
click at [801, 90] on div at bounding box center [727, 215] width 175 height 390
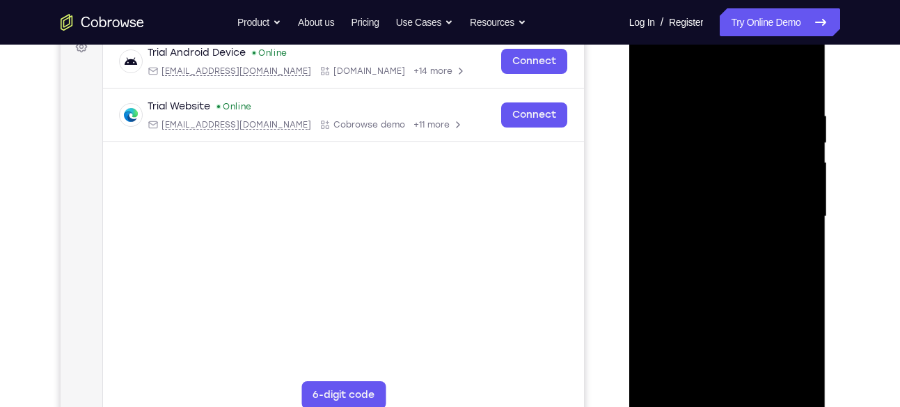
click at [803, 74] on div at bounding box center [727, 217] width 175 height 390
click at [652, 75] on div at bounding box center [727, 217] width 175 height 390
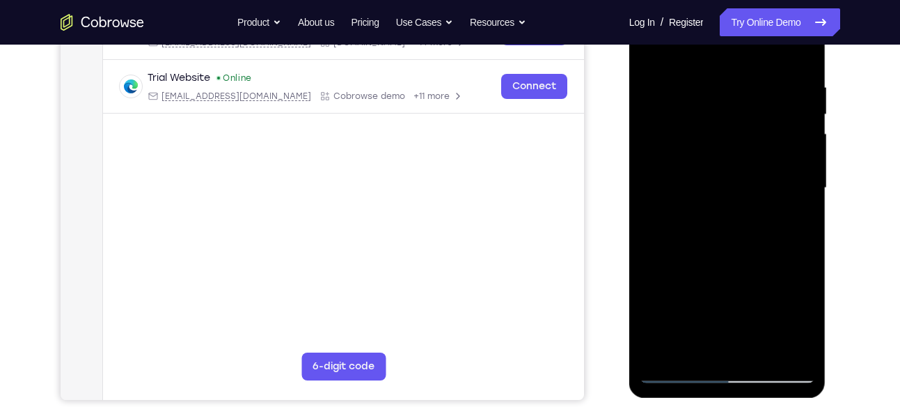
scroll to position [250, 0]
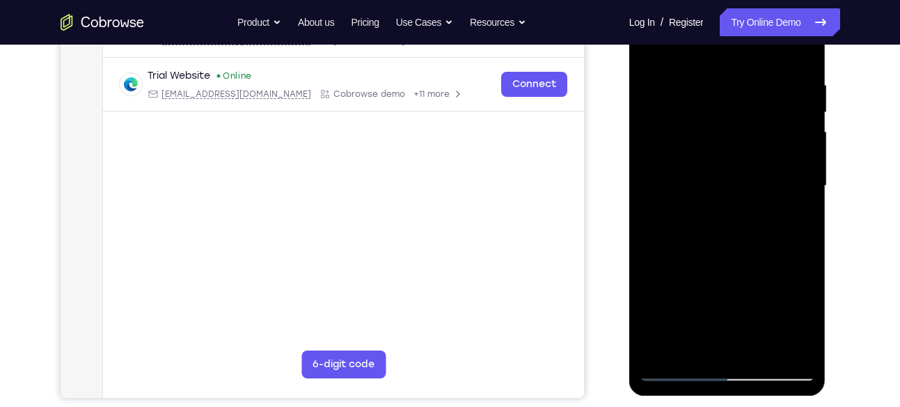
click at [710, 81] on div at bounding box center [727, 186] width 175 height 390
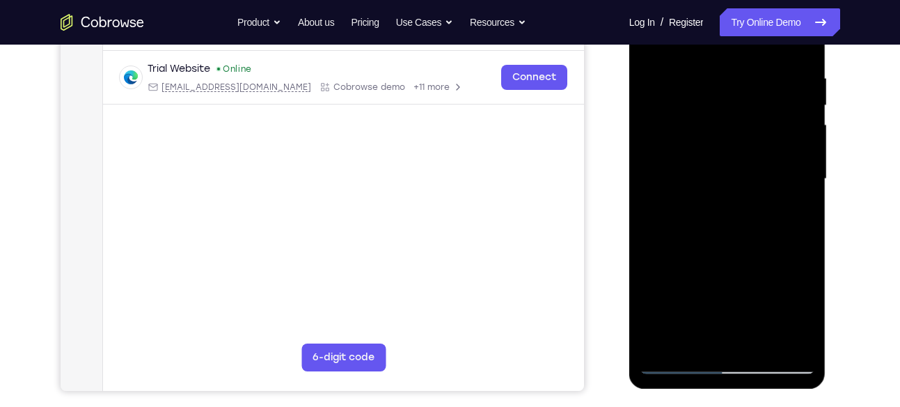
scroll to position [258, 0]
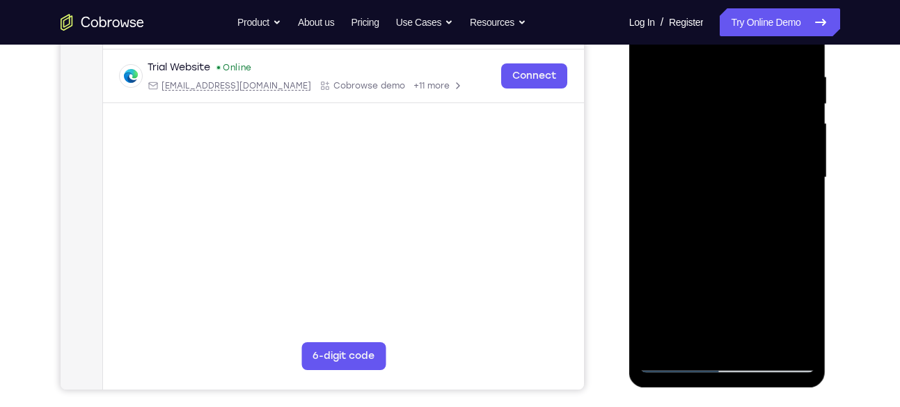
click at [781, 337] on div at bounding box center [727, 178] width 175 height 390
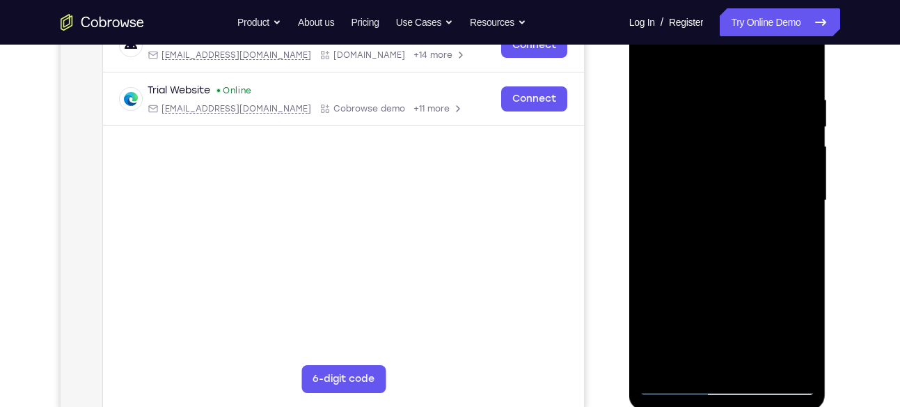
scroll to position [235, 0]
click at [799, 65] on div at bounding box center [727, 201] width 175 height 390
